Goal: Find contact information: Find contact information

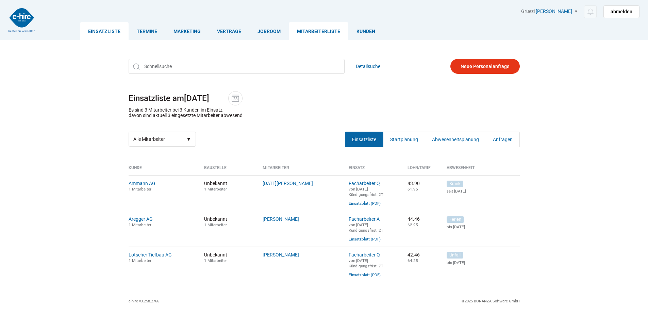
click at [309, 32] on link "Mitarbeiterliste" at bounding box center [319, 31] width 60 height 18
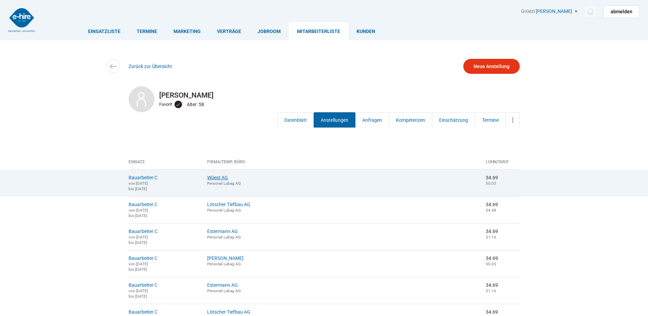
click at [228, 178] on link "Wüest AG" at bounding box center [217, 177] width 21 height 5
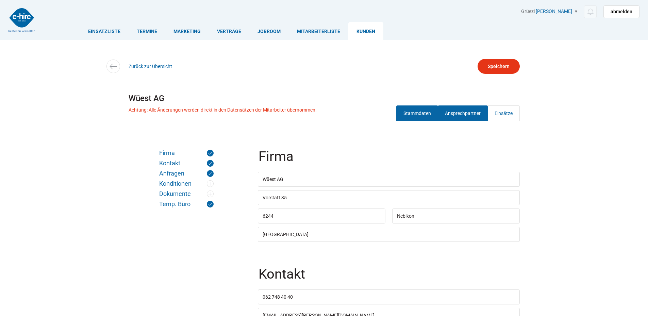
click at [459, 118] on link "Ansprechpartner" at bounding box center [463, 112] width 50 height 15
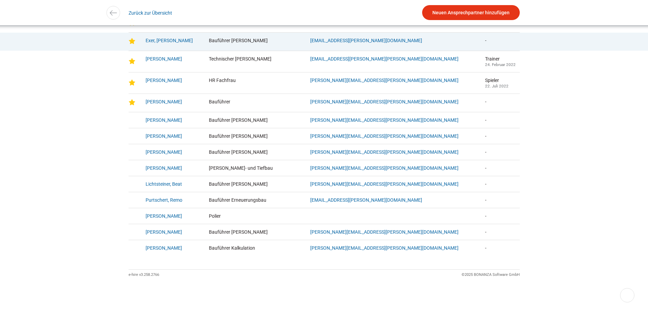
scroll to position [18, 0]
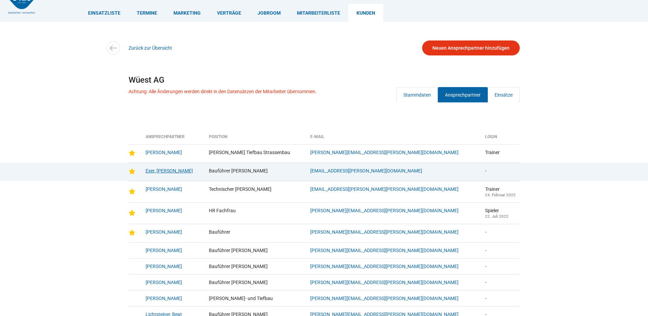
click at [160, 173] on link "Exer, [PERSON_NAME]" at bounding box center [169, 170] width 47 height 5
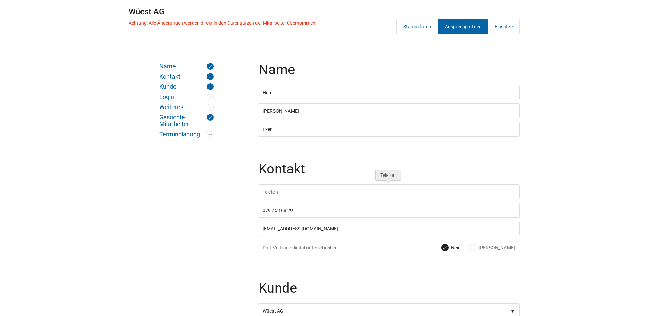
scroll to position [102, 0]
